Goal: Navigation & Orientation: Find specific page/section

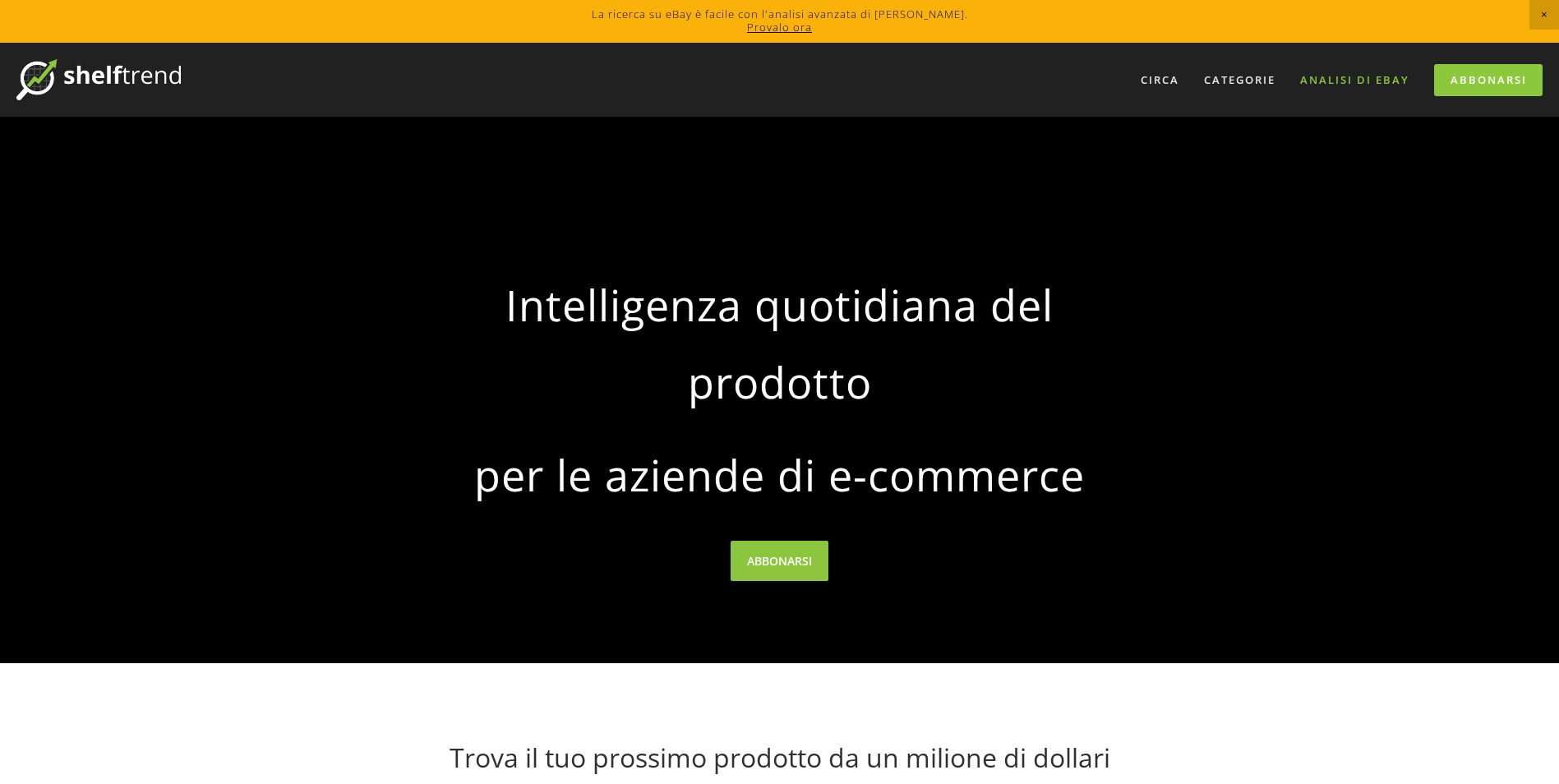
click at [1336, 78] on link "Analisi di eBay" at bounding box center [1354, 80] width 130 height 27
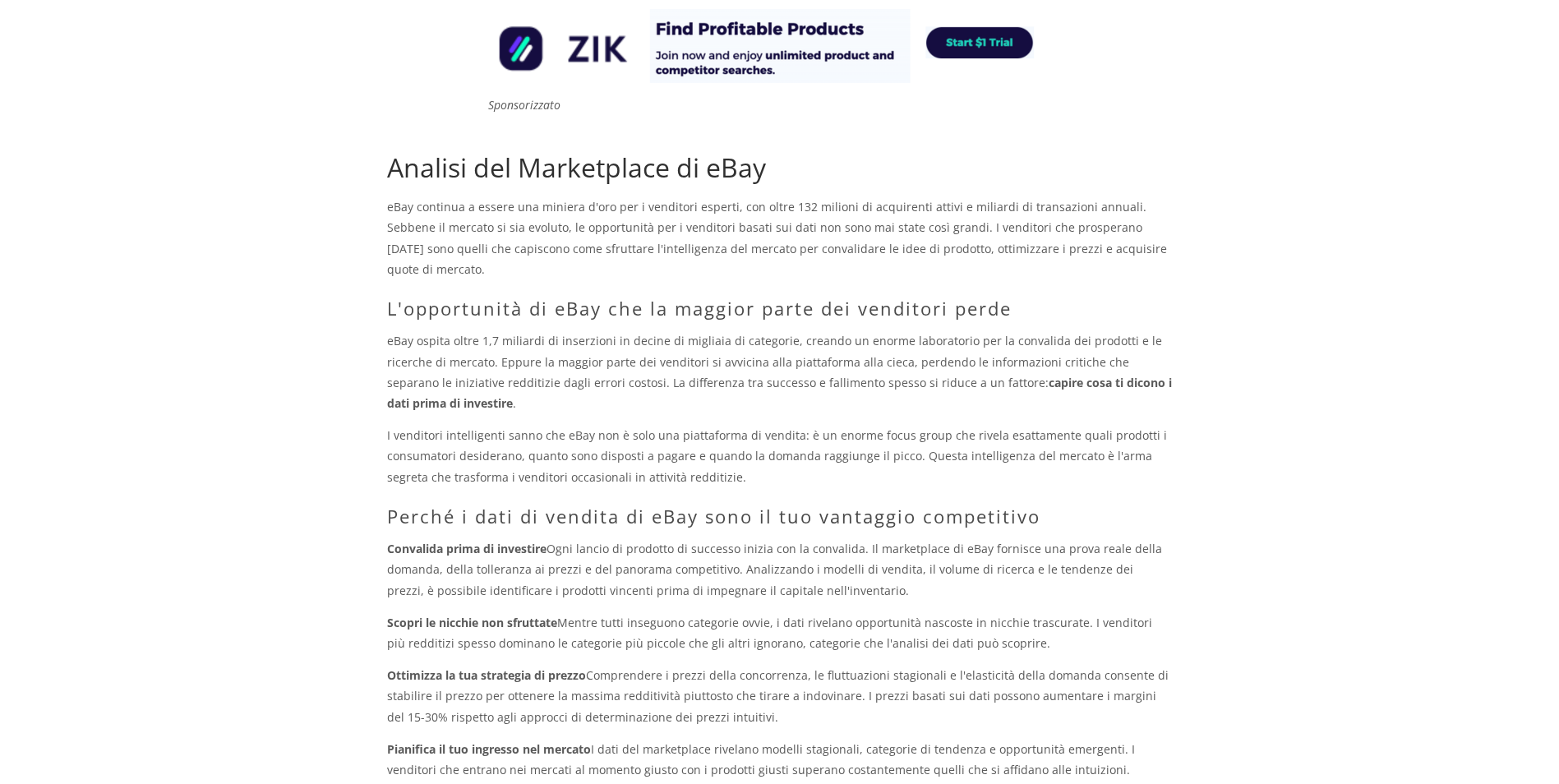
scroll to position [160, 0]
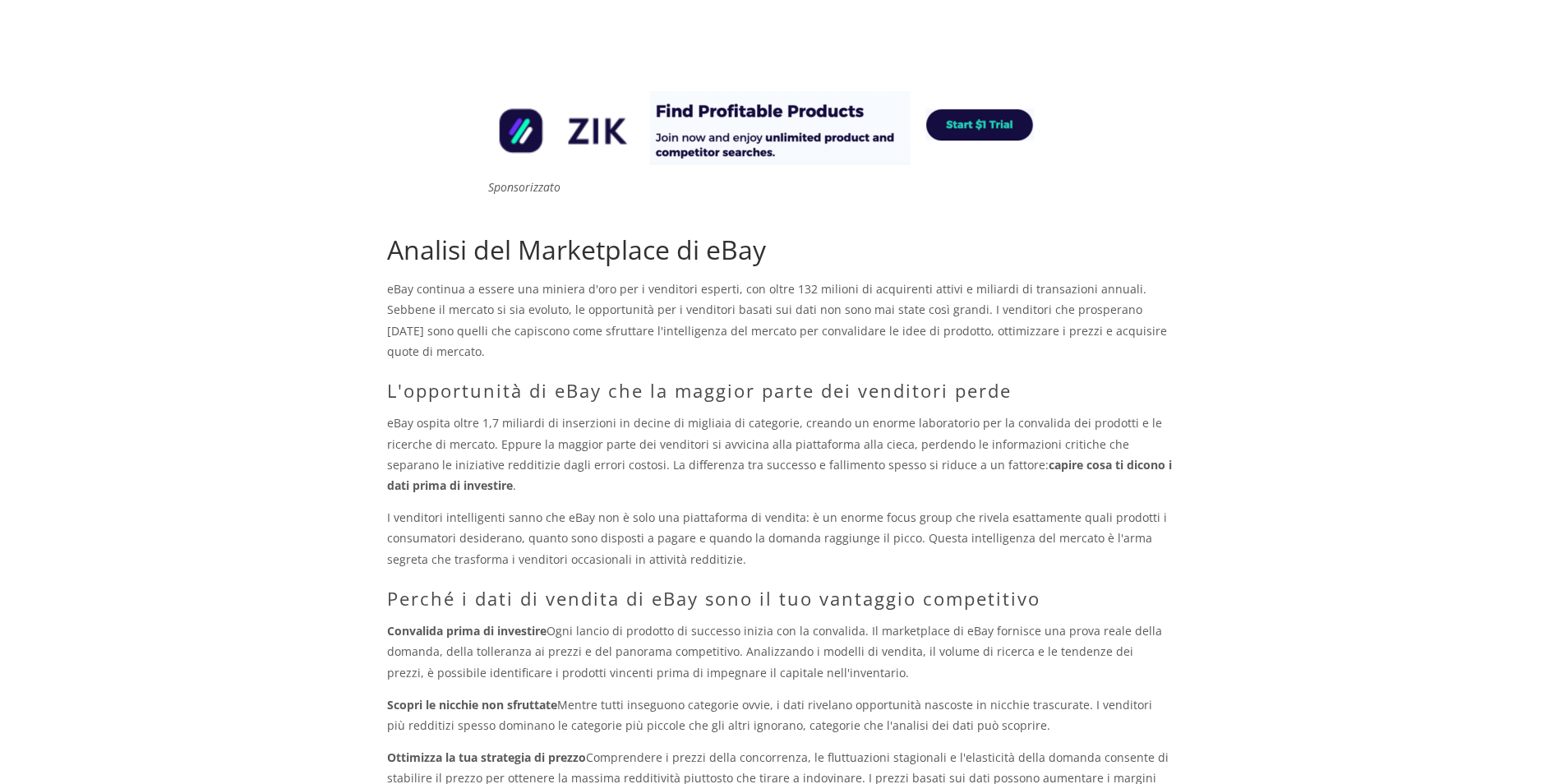
click at [980, 130] on img at bounding box center [780, 128] width 591 height 74
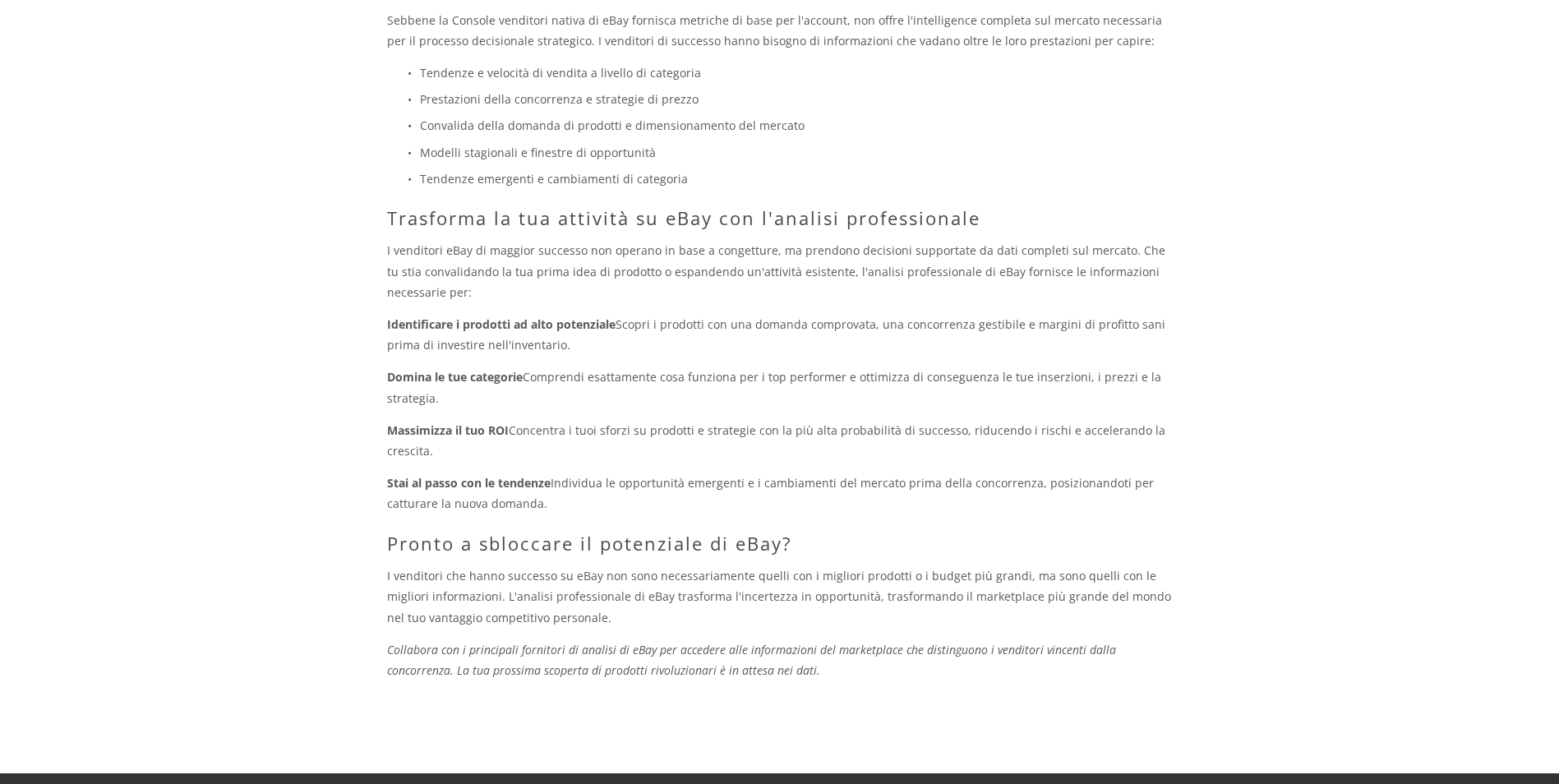
scroll to position [1311, 0]
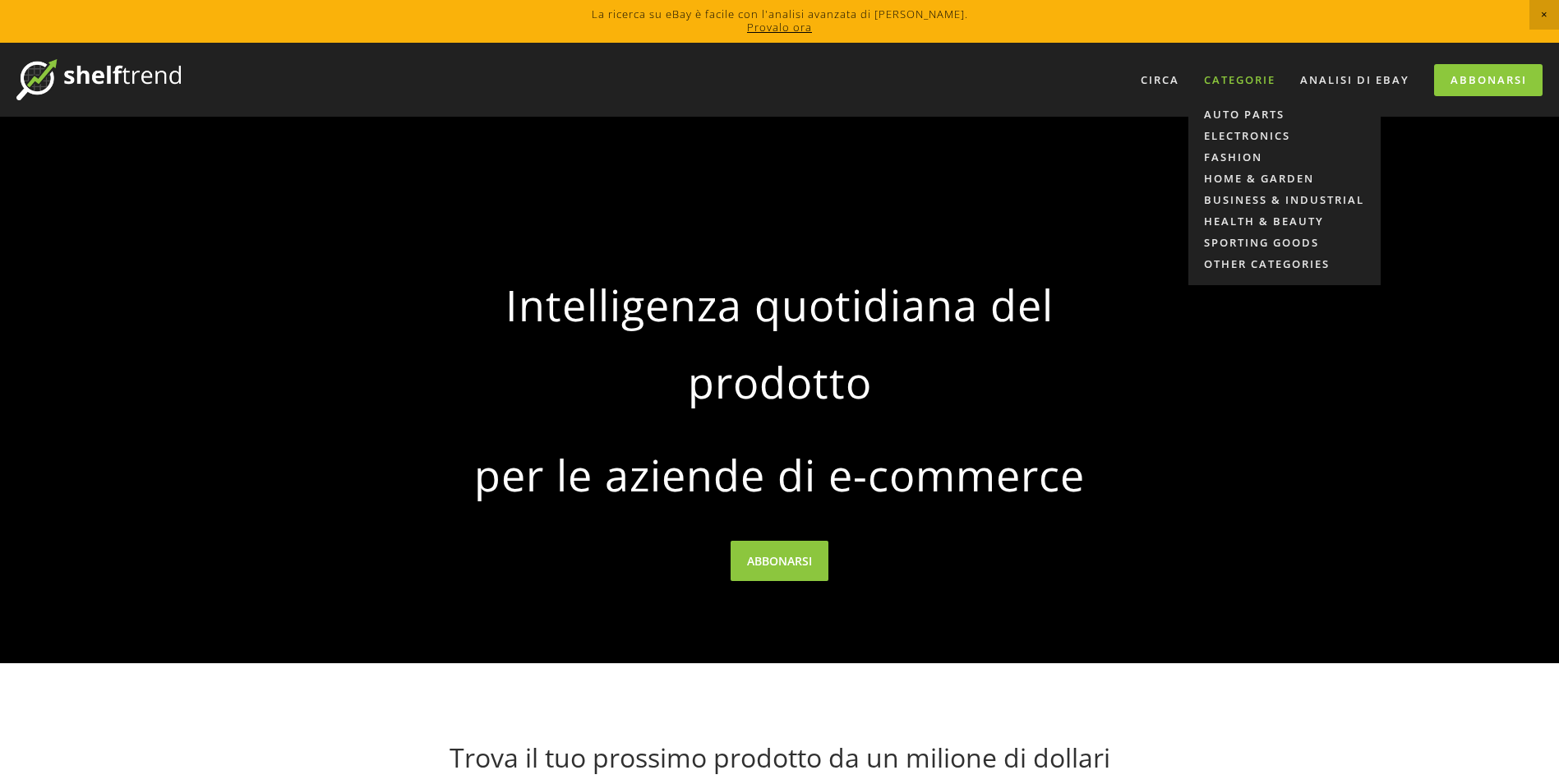
click at [1239, 73] on div "Categorie" at bounding box center [1240, 80] width 93 height 27
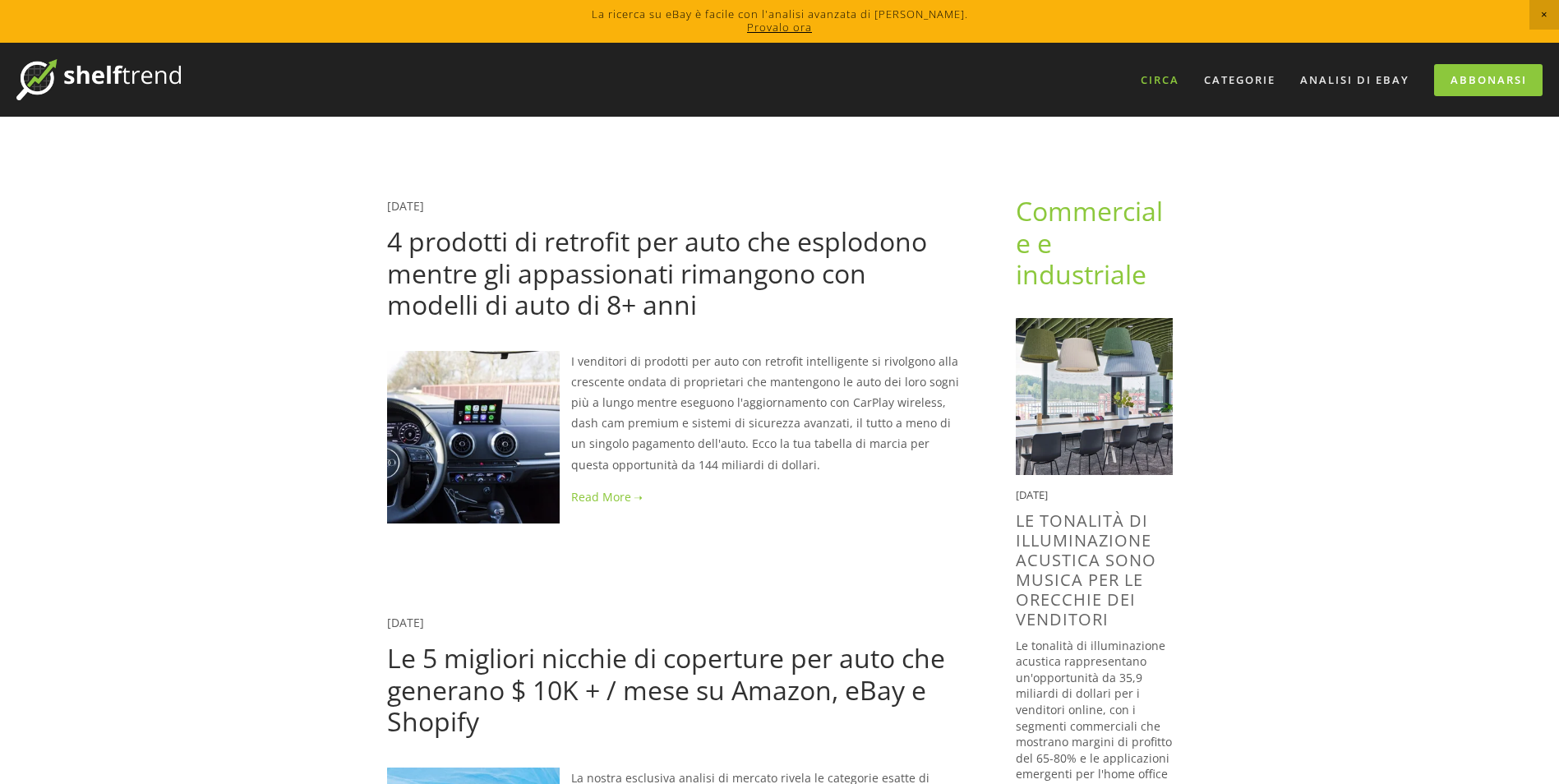
click at [1146, 80] on link "Circa" at bounding box center [1161, 80] width 60 height 27
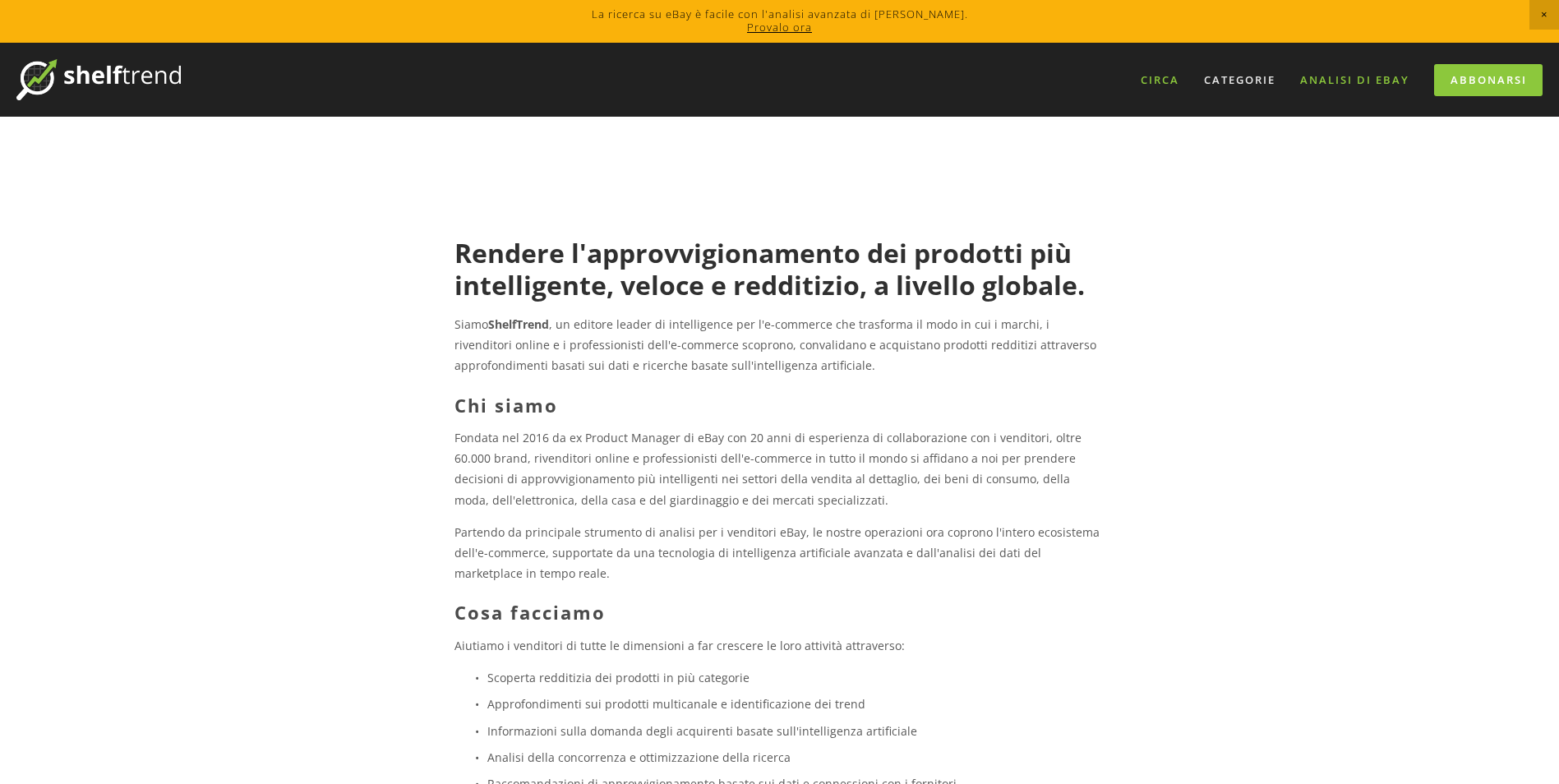
click at [1319, 82] on link "Analisi di eBay" at bounding box center [1354, 80] width 130 height 27
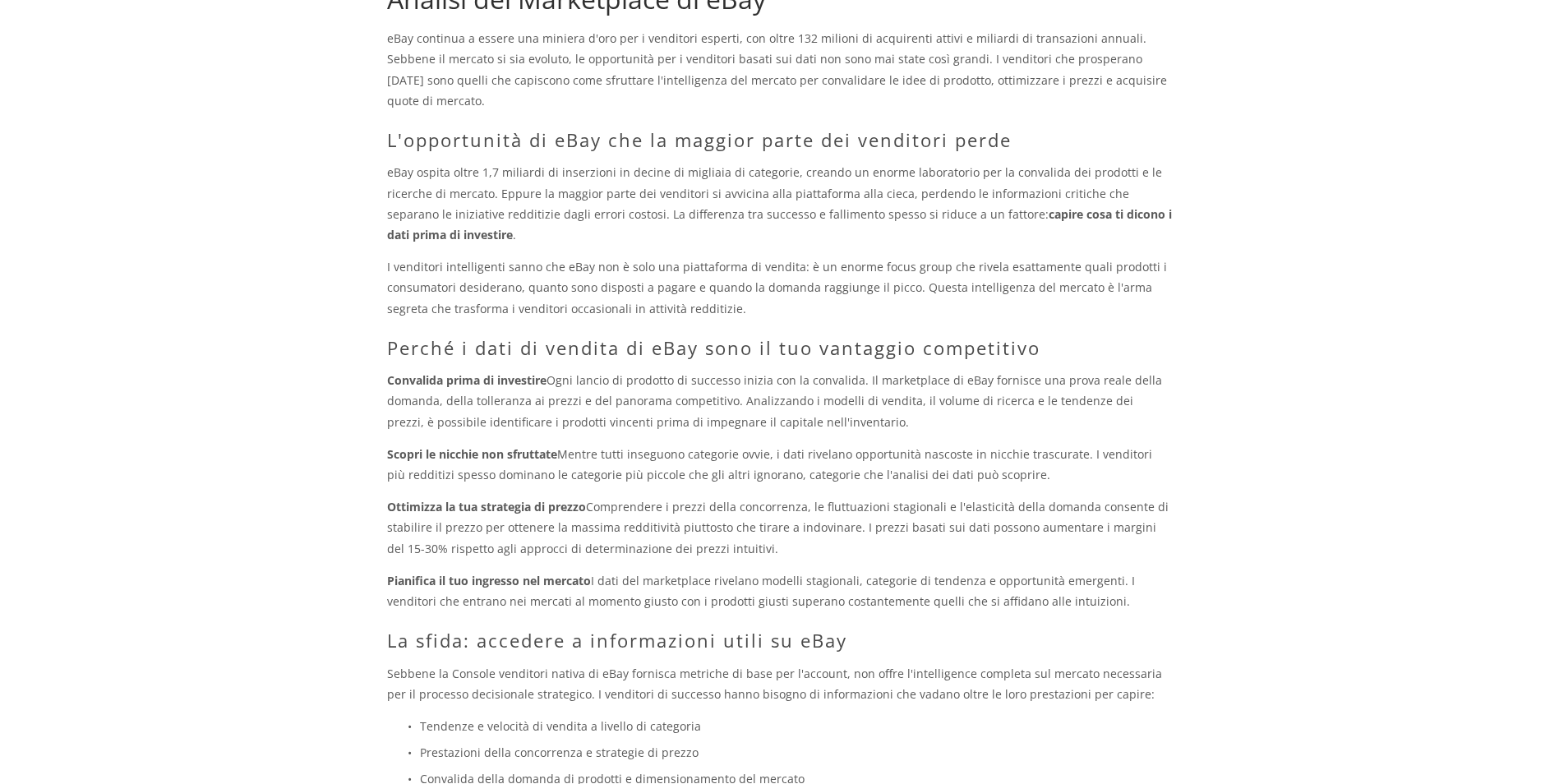
scroll to position [575, 0]
